Goal: Find specific page/section: Find specific page/section

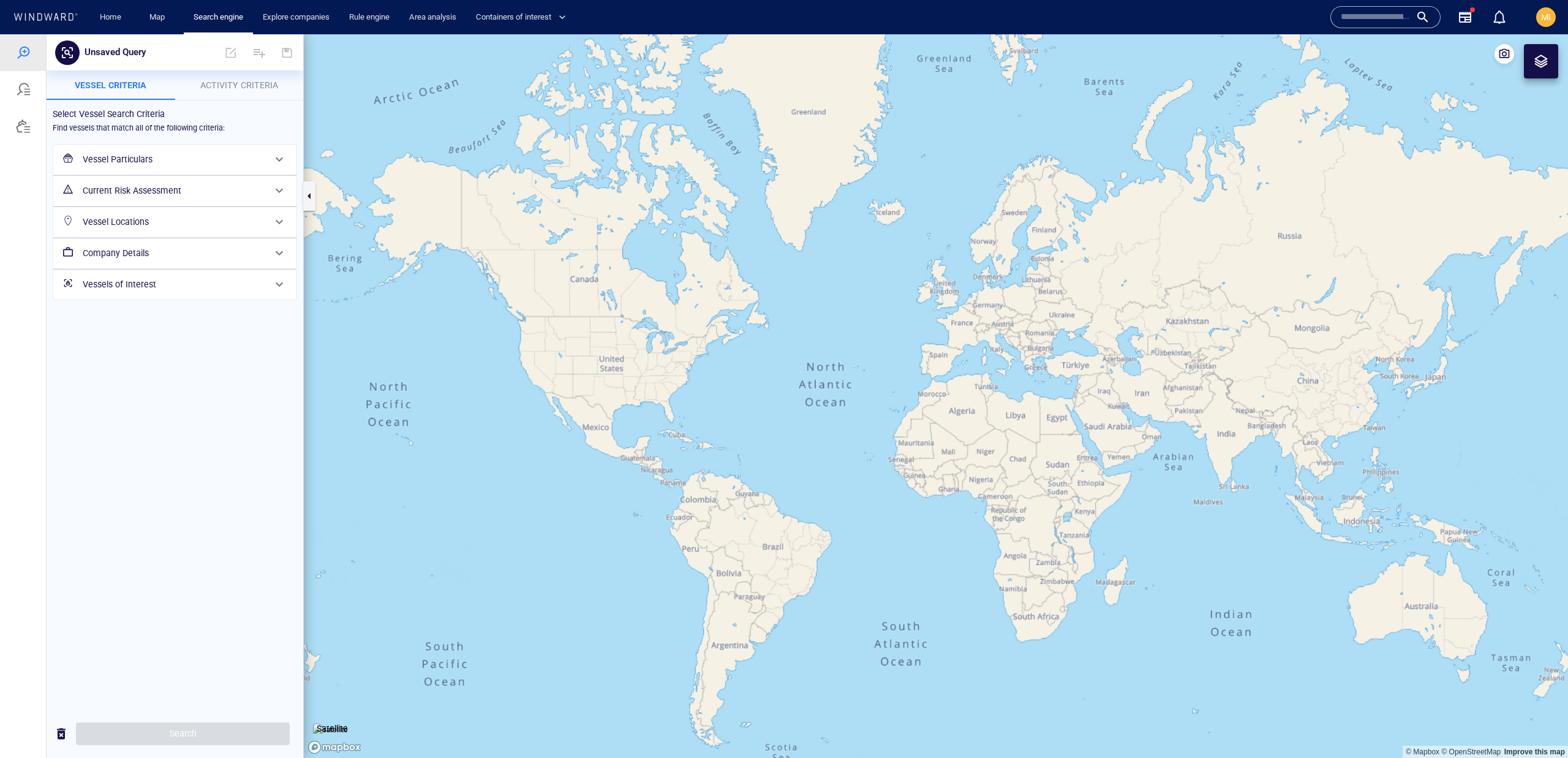
drag, startPoint x: 919, startPoint y: 321, endPoint x: 782, endPoint y: 312, distance: 137.3
click at [782, 312] on canvas "Map" at bounding box center [935, 396] width 1264 height 723
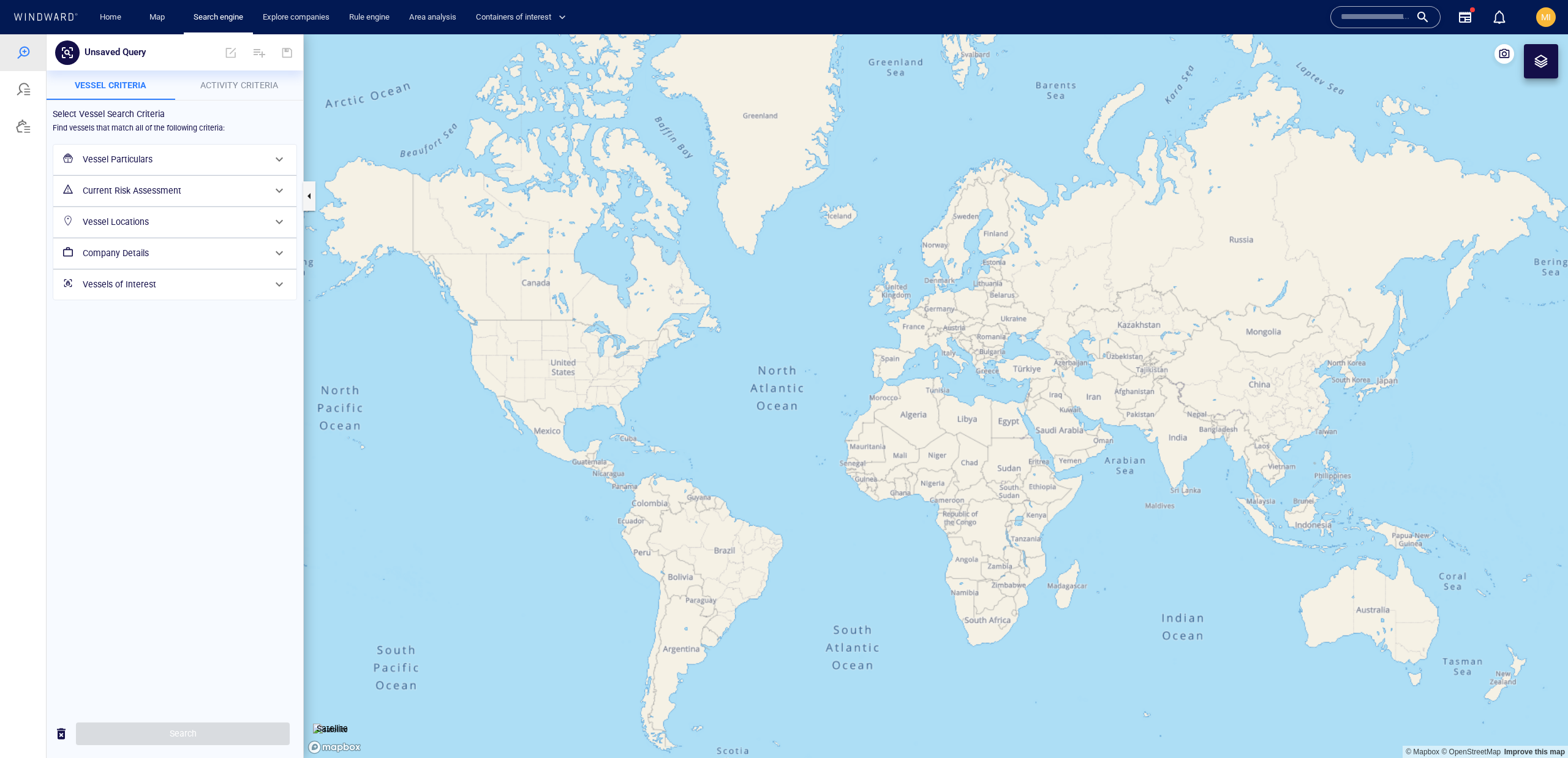
drag, startPoint x: 782, startPoint y: 312, endPoint x: 745, endPoint y: 311, distance: 37.0
click at [745, 310] on canvas "Map" at bounding box center [935, 396] width 1264 height 723
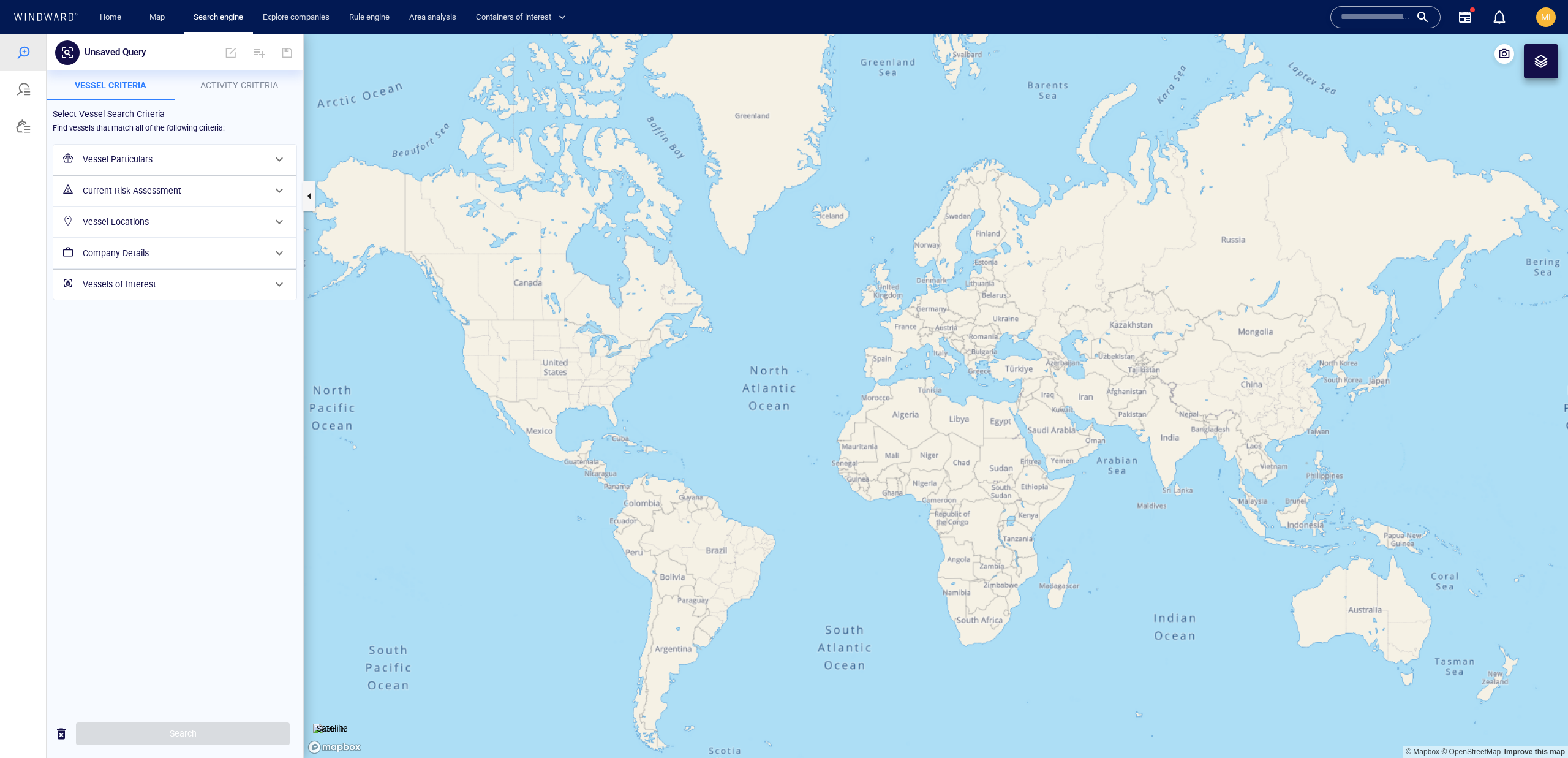
drag, startPoint x: 745, startPoint y: 311, endPoint x: 739, endPoint y: 314, distance: 6.7
click at [739, 314] on canvas "Map" at bounding box center [935, 396] width 1264 height 723
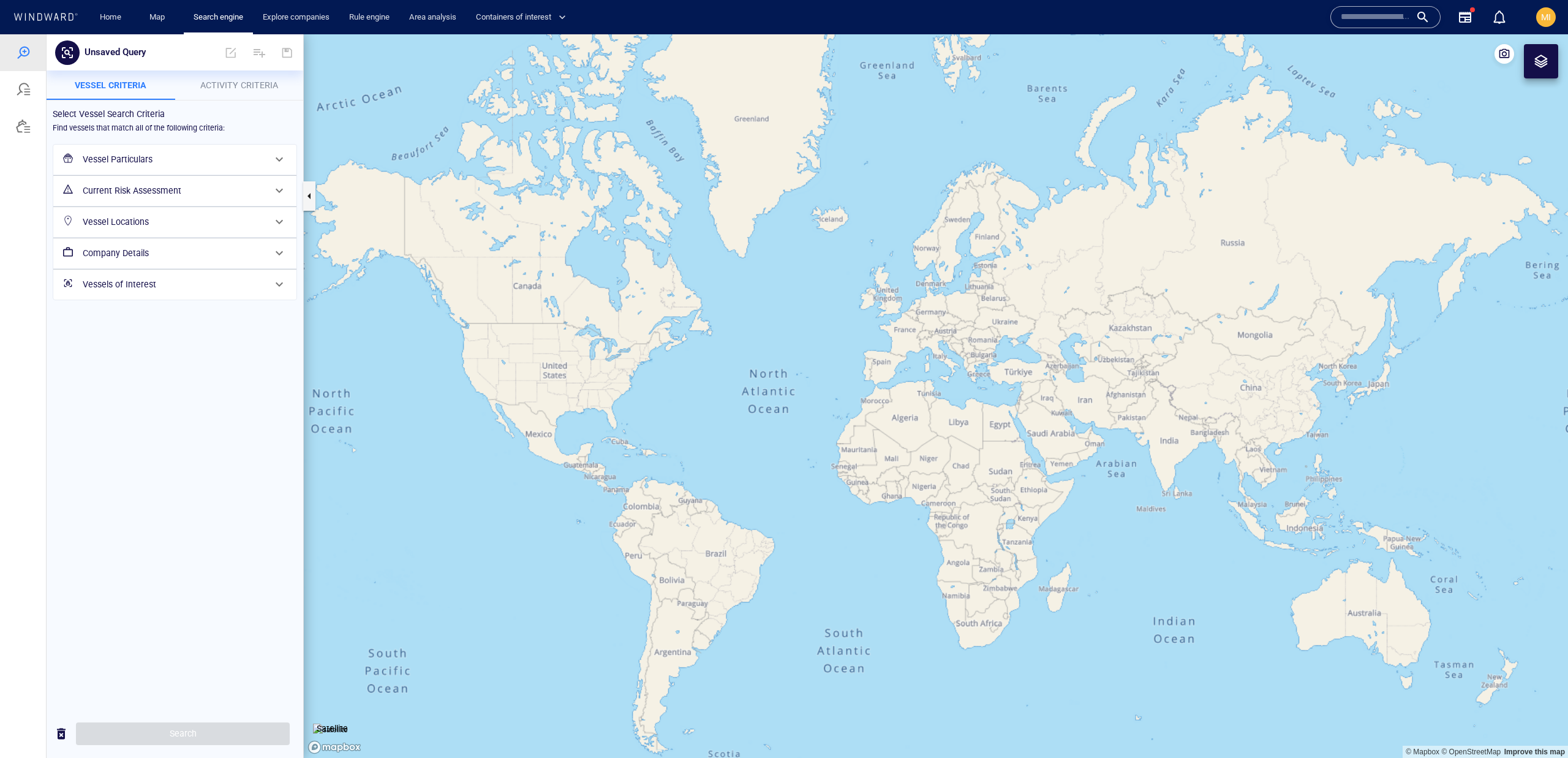
click at [1004, 424] on canvas "Map" at bounding box center [935, 396] width 1264 height 723
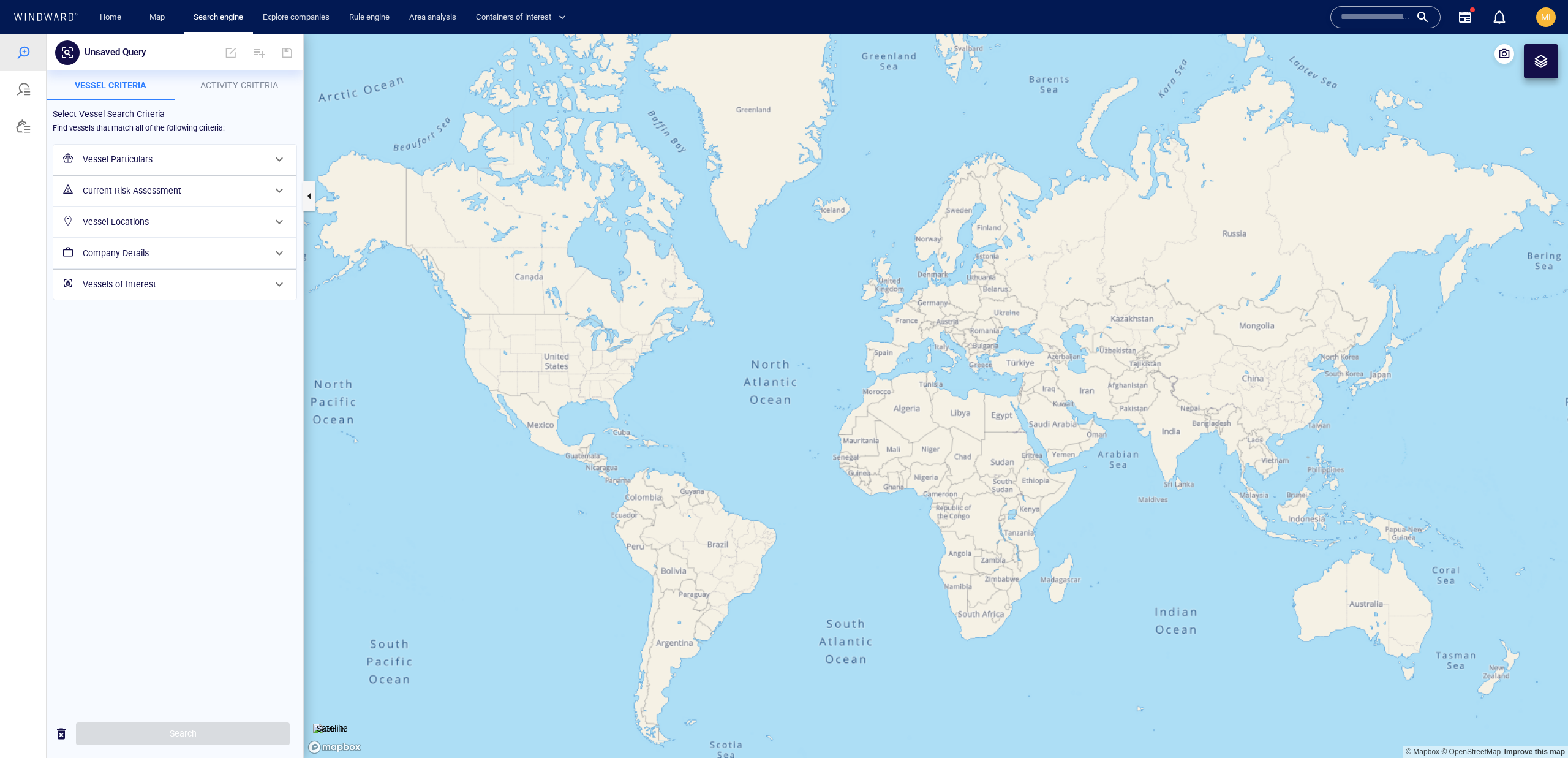
drag, startPoint x: 994, startPoint y: 384, endPoint x: 996, endPoint y: 375, distance: 9.2
click at [996, 375] on canvas "Map" at bounding box center [935, 396] width 1264 height 723
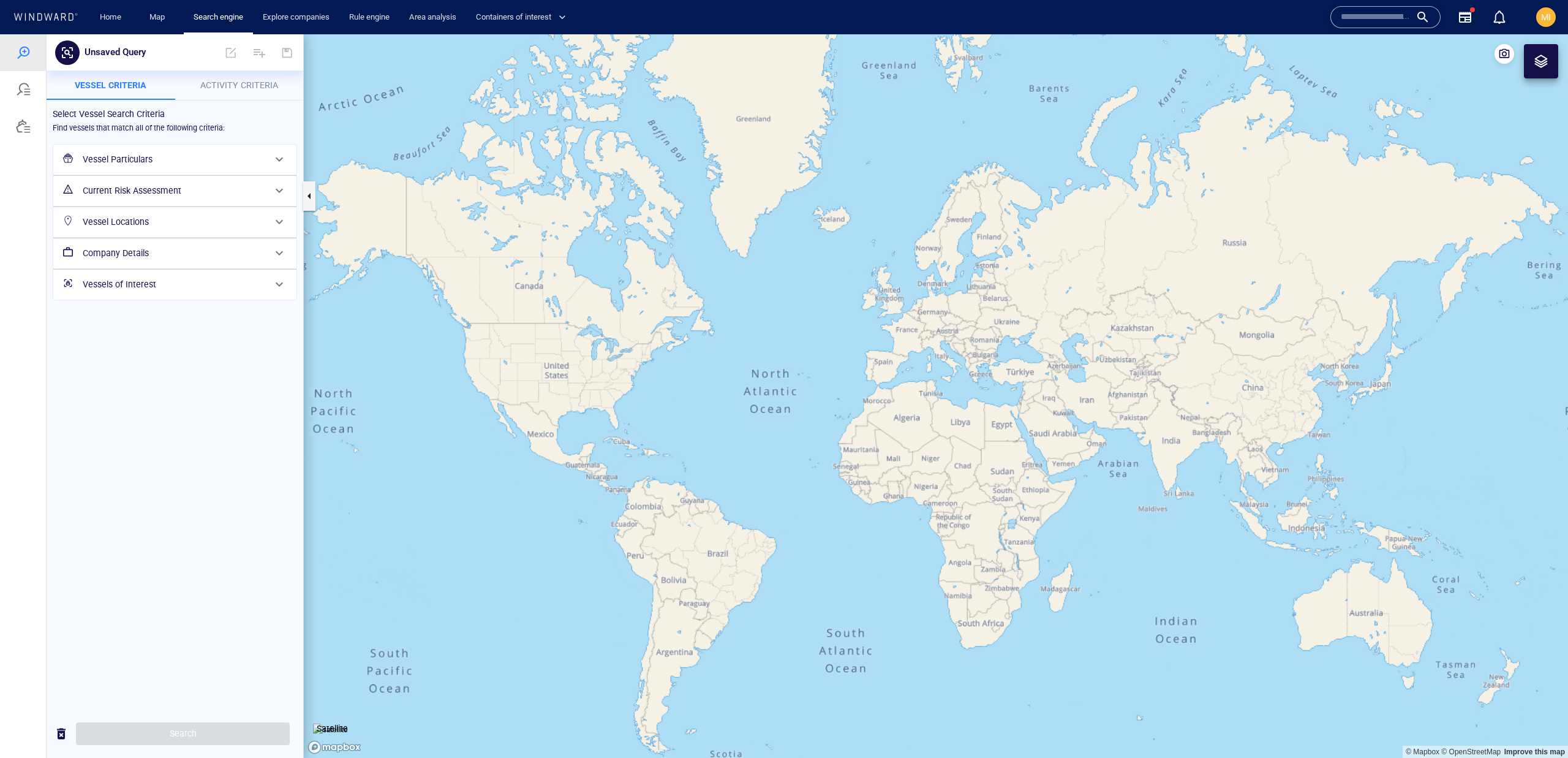
drag, startPoint x: 996, startPoint y: 375, endPoint x: 995, endPoint y: 384, distance: 9.1
click at [995, 384] on canvas "Map" at bounding box center [935, 396] width 1264 height 723
